Goal: Information Seeking & Learning: Learn about a topic

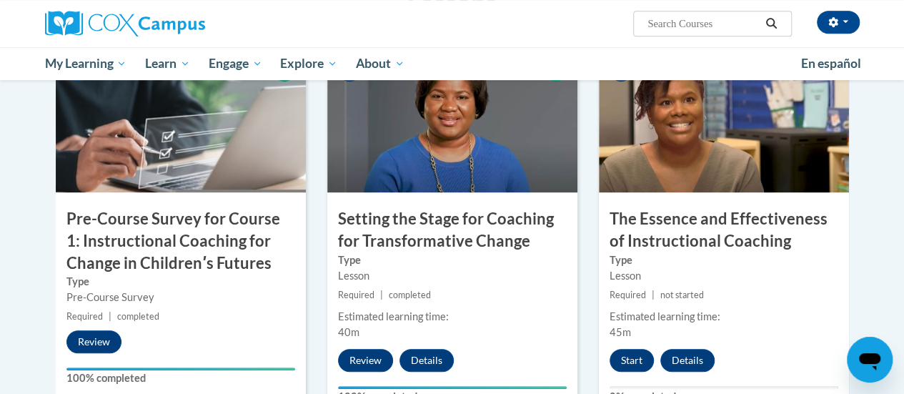
click at [469, 231] on h3 "Setting the Stage for Coaching for Transformative Change" at bounding box center [452, 230] width 250 height 44
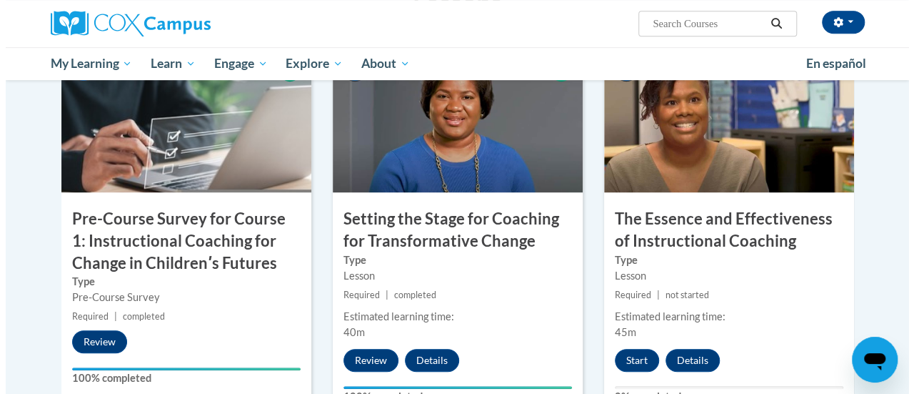
scroll to position [500, 0]
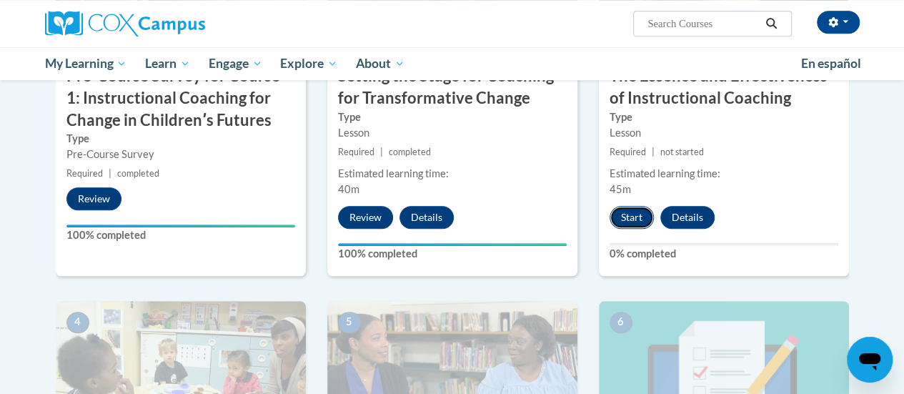
click at [620, 222] on button "Start" at bounding box center [631, 217] width 44 height 23
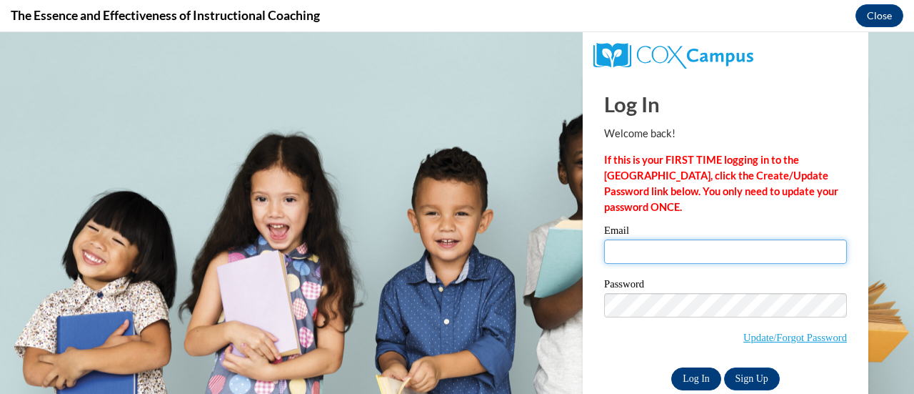
type input "[EMAIL_ADDRESS][DOMAIN_NAME]"
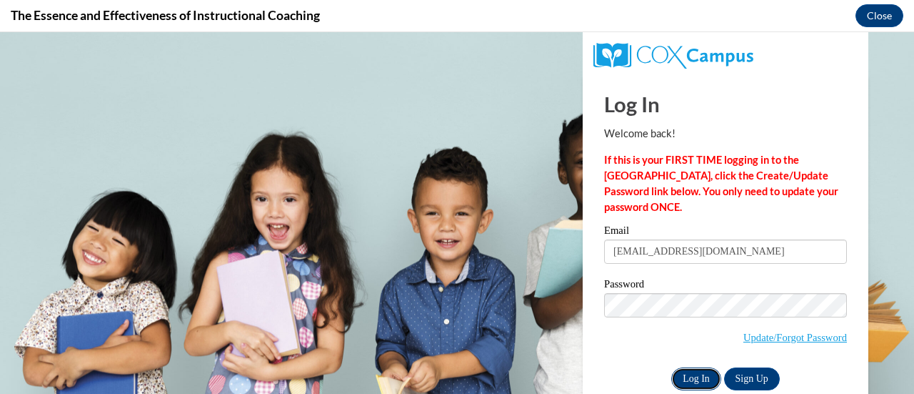
scroll to position [0, 0]
click at [694, 376] on input "Log In" at bounding box center [696, 378] width 50 height 23
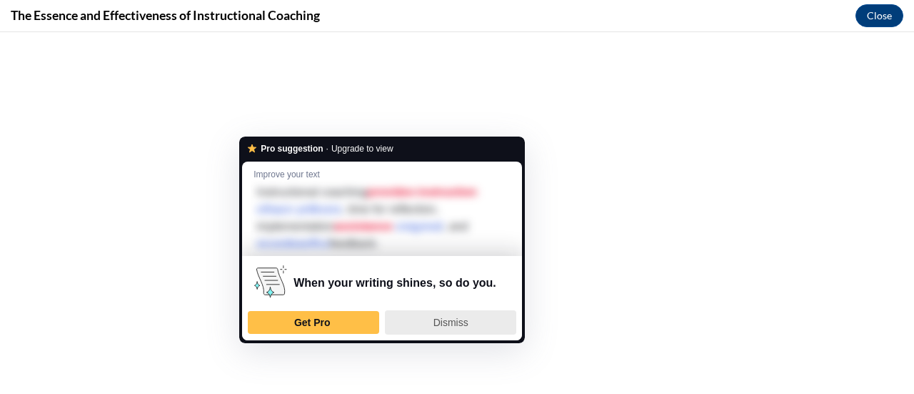
click at [453, 326] on span "Dismiss" at bounding box center [451, 321] width 35 height 11
